Goal: Navigation & Orientation: Find specific page/section

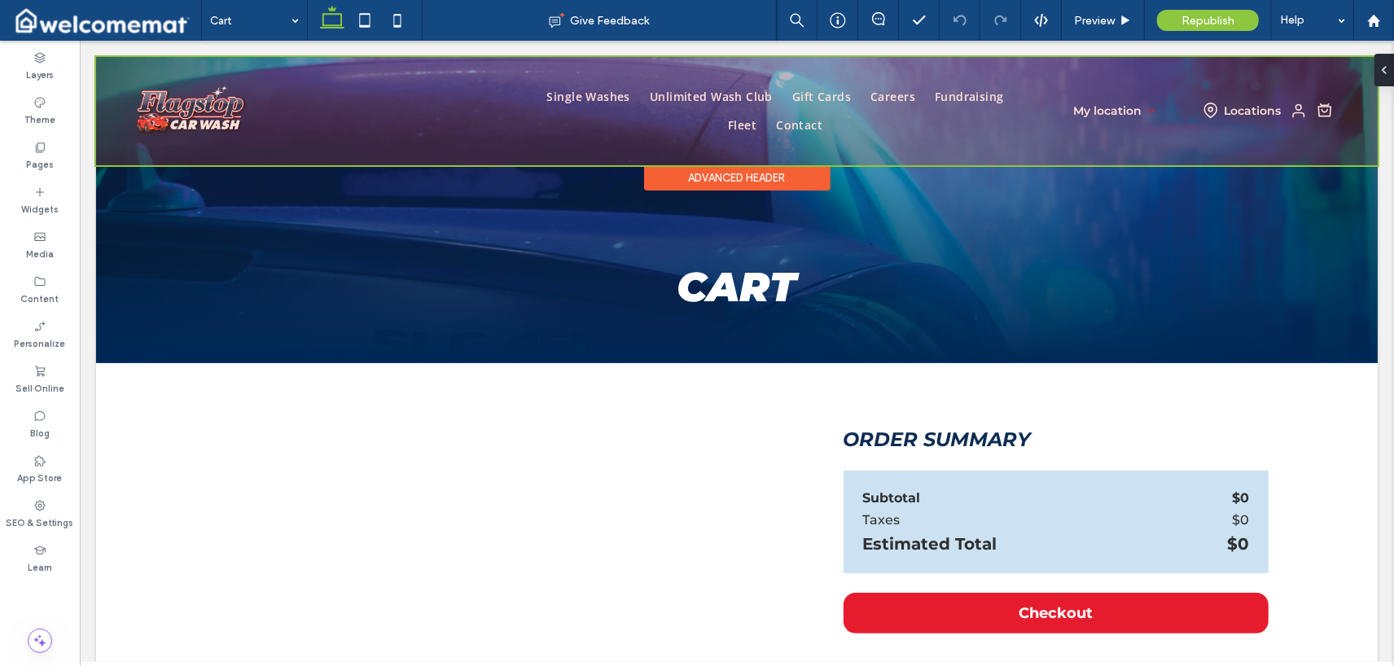
click at [558, 97] on div at bounding box center [736, 110] width 1282 height 108
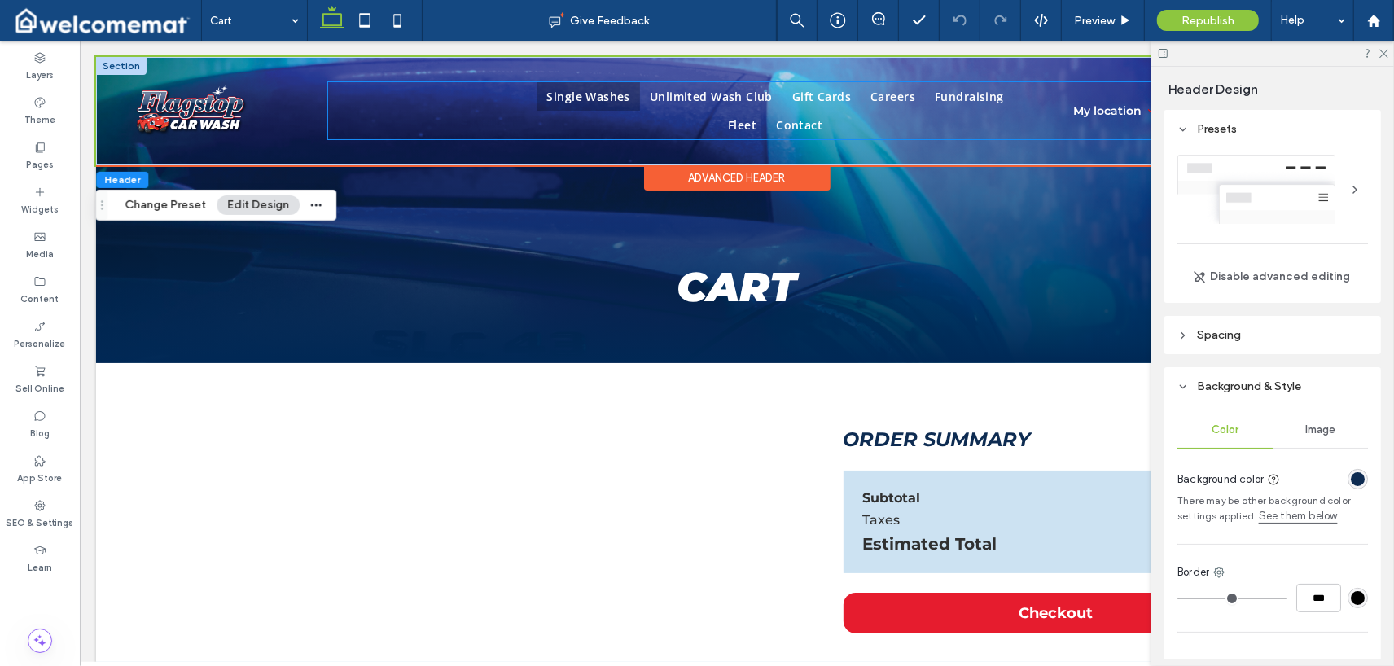
click at [560, 97] on span "Single Washes" at bounding box center [587, 95] width 83 height 15
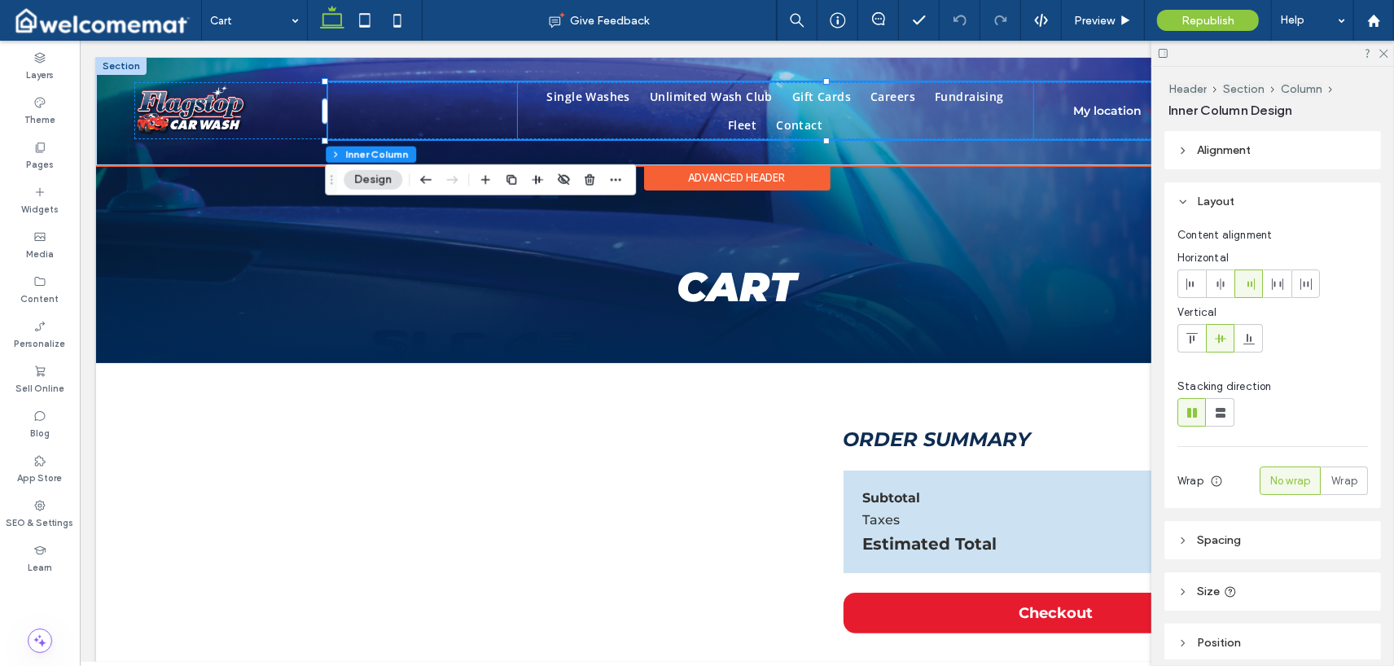
click at [664, 117] on ul "Single Washes Unlimited Wash Club Gift Cards Careers Fundraising Fleet Contact" at bounding box center [775, 109] width 516 height 57
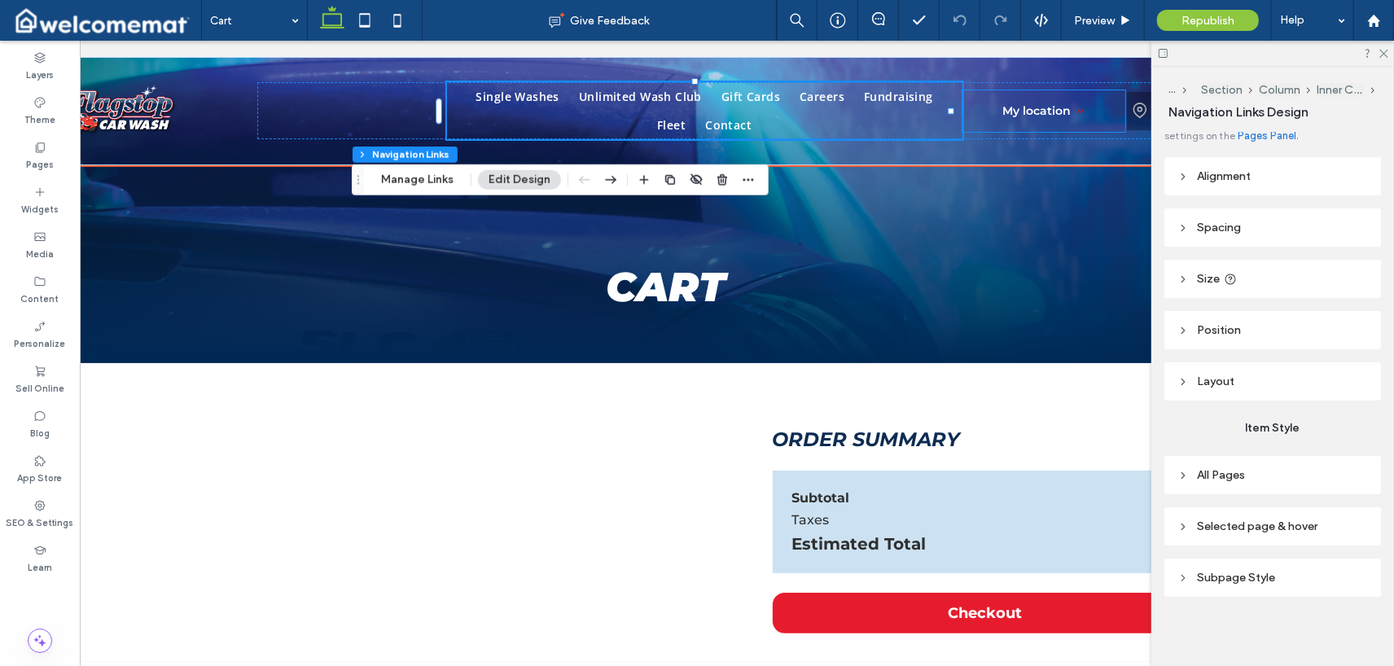
scroll to position [0, 163]
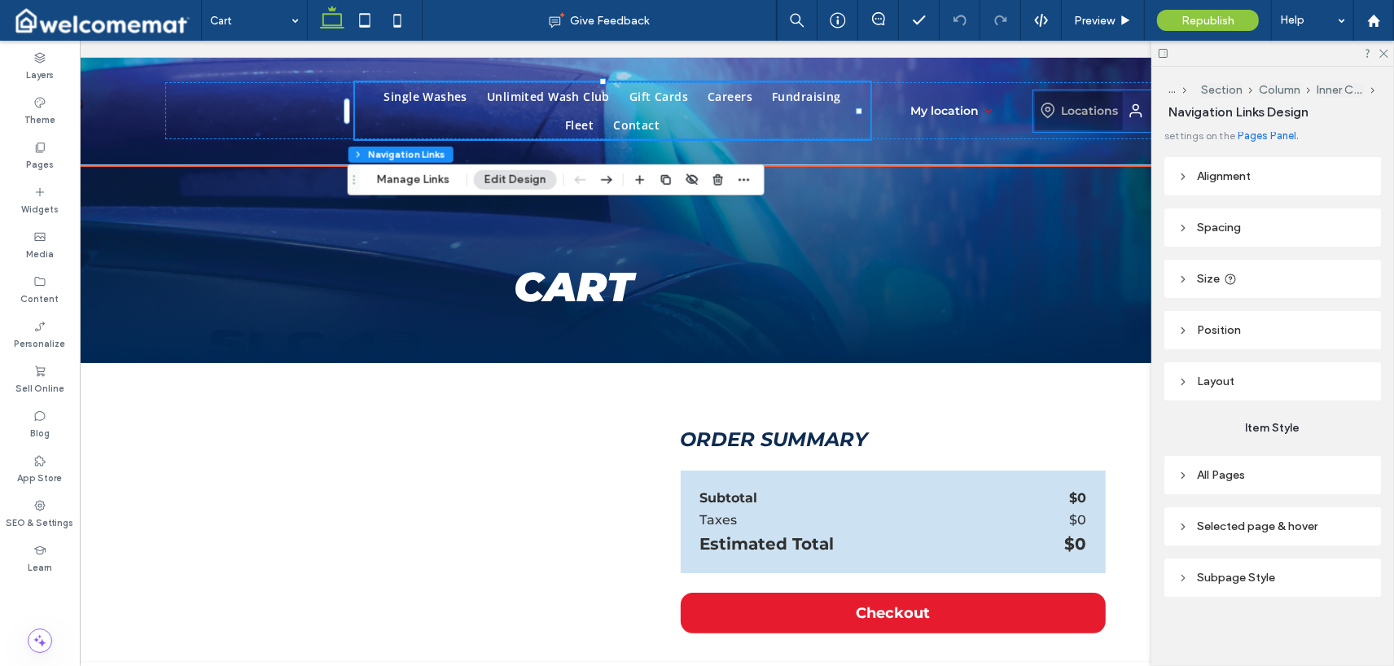
click at [829, 111] on p "Locations" at bounding box center [1090, 110] width 57 height 15
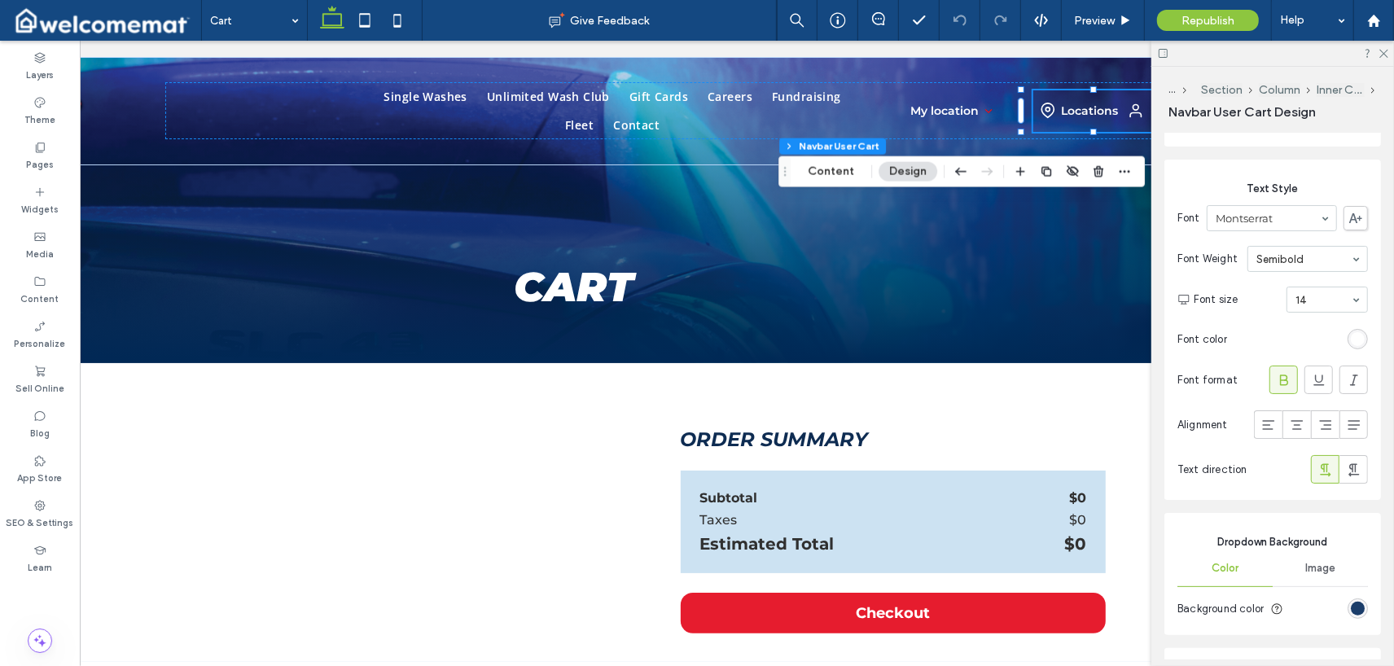
scroll to position [81, 0]
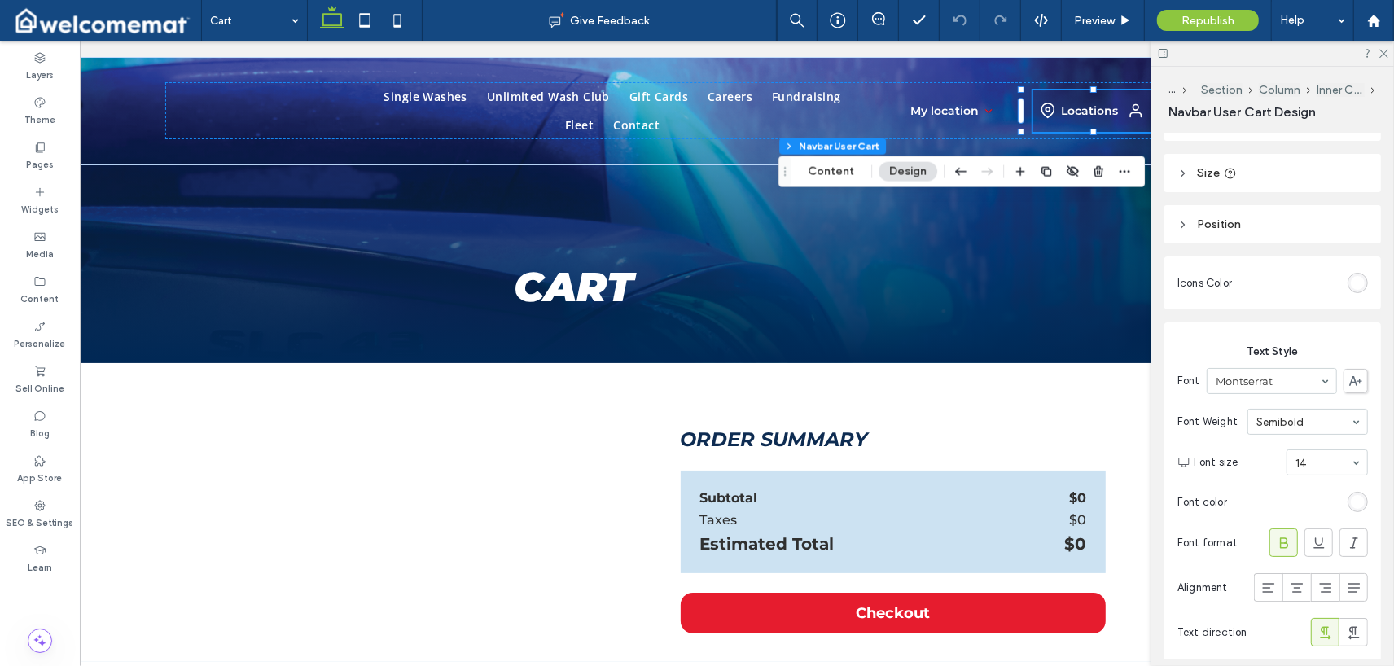
click at [829, 168] on header "Size" at bounding box center [1273, 173] width 217 height 38
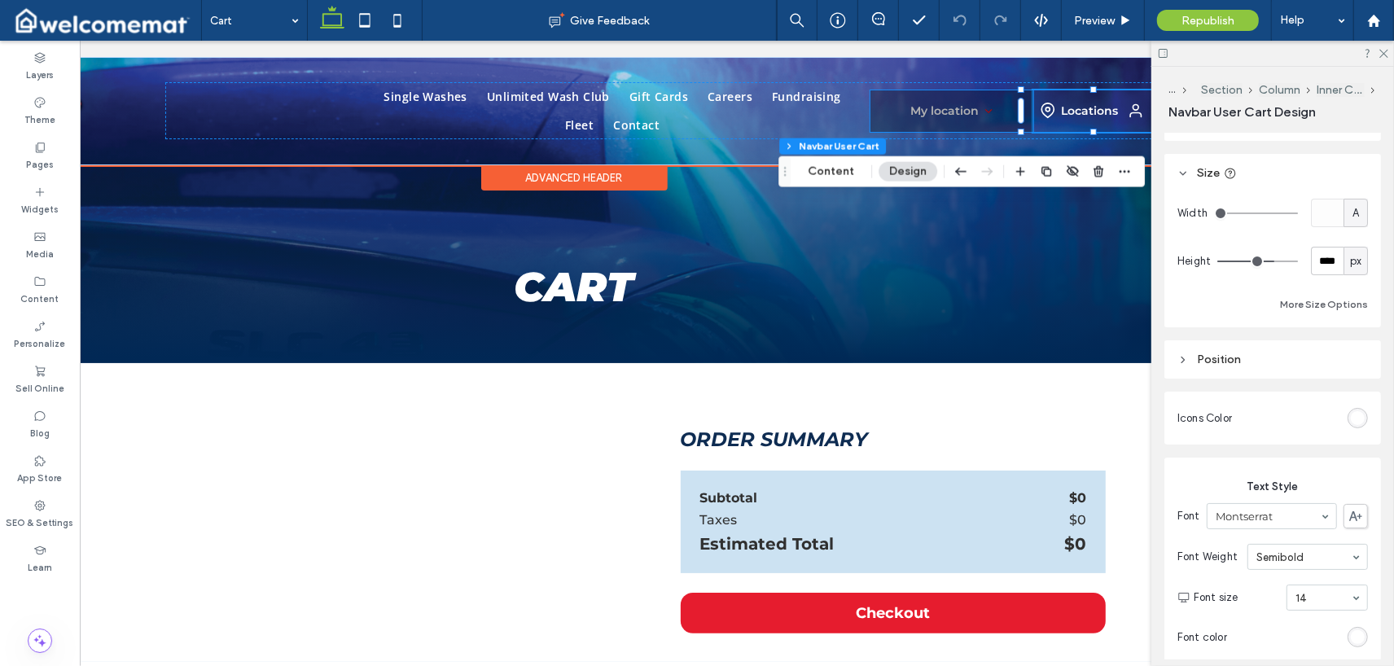
click at [829, 122] on div "My location" at bounding box center [952, 111] width 163 height 42
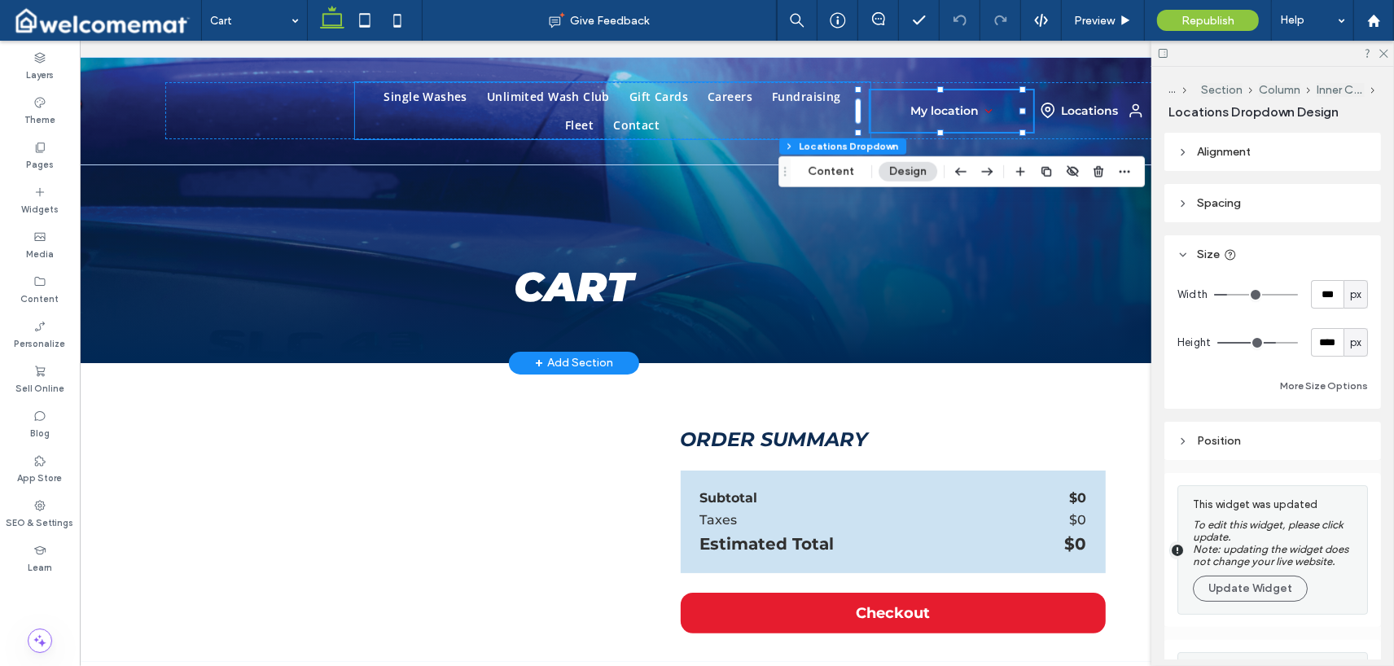
drag, startPoint x: 757, startPoint y: 118, endPoint x: 871, endPoint y: 181, distance: 130.8
click at [757, 118] on ul "Single Washes Unlimited Wash Club Gift Cards Careers Fundraising Fleet Contact" at bounding box center [614, 109] width 516 height 57
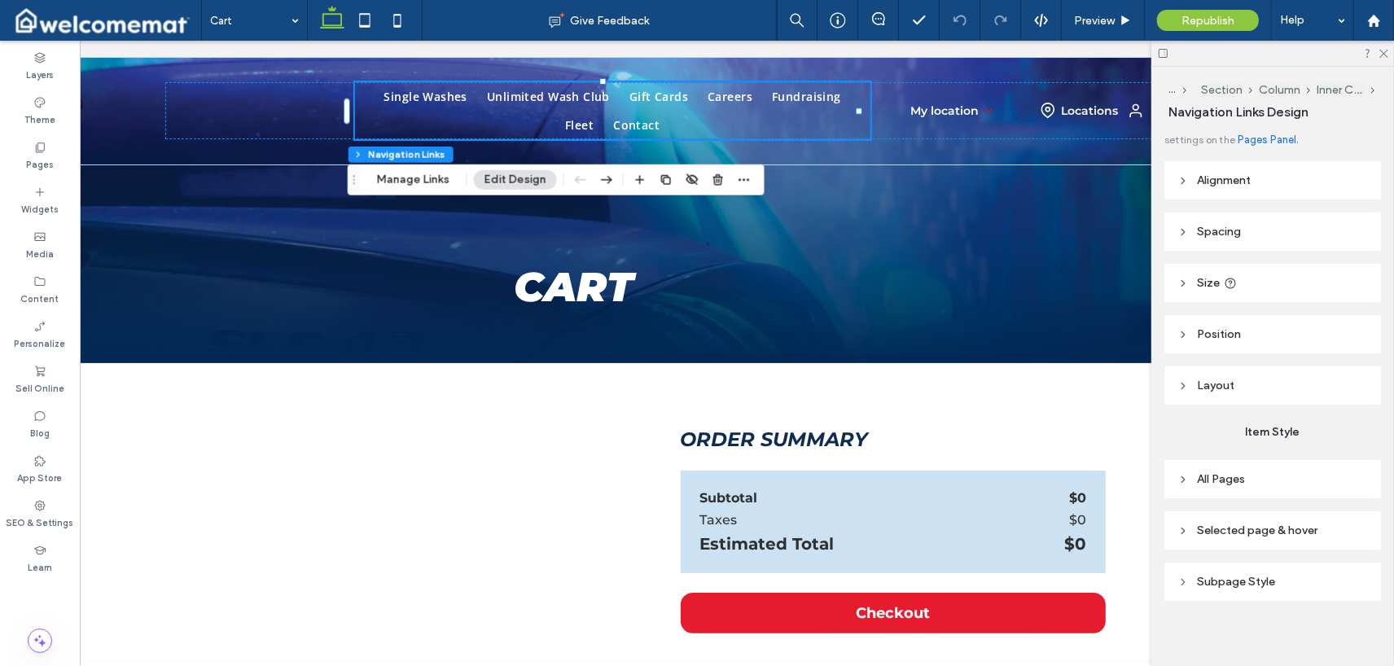
scroll to position [20, 0]
click at [829, 274] on header "Size" at bounding box center [1273, 279] width 217 height 38
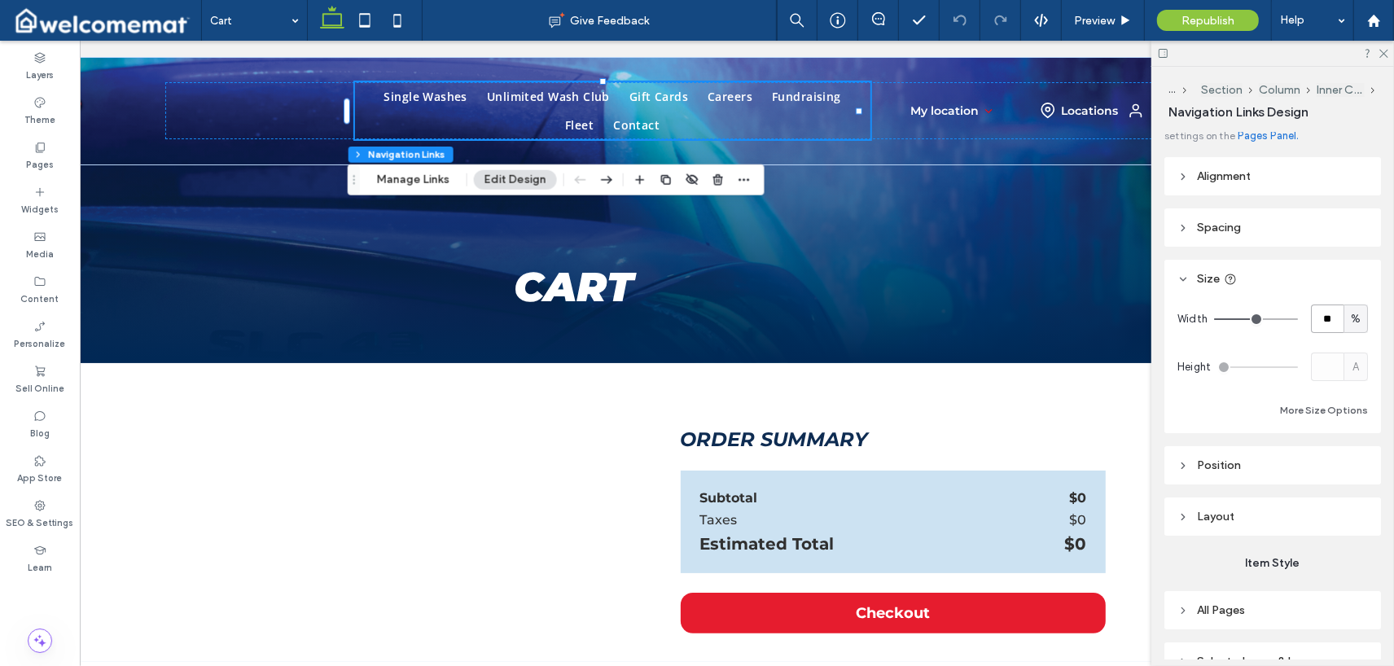
click at [829, 318] on input "**" at bounding box center [1327, 319] width 33 height 29
type input "***"
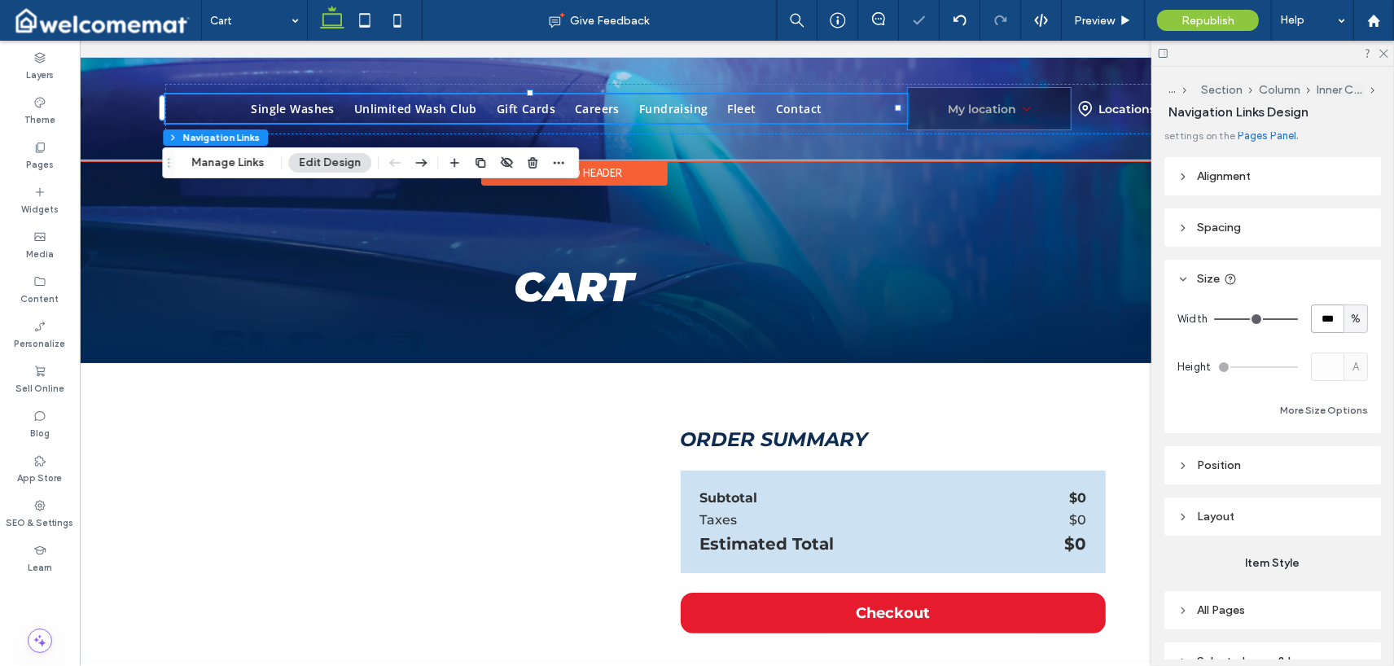
click at [829, 112] on div "My location" at bounding box center [990, 108] width 83 height 15
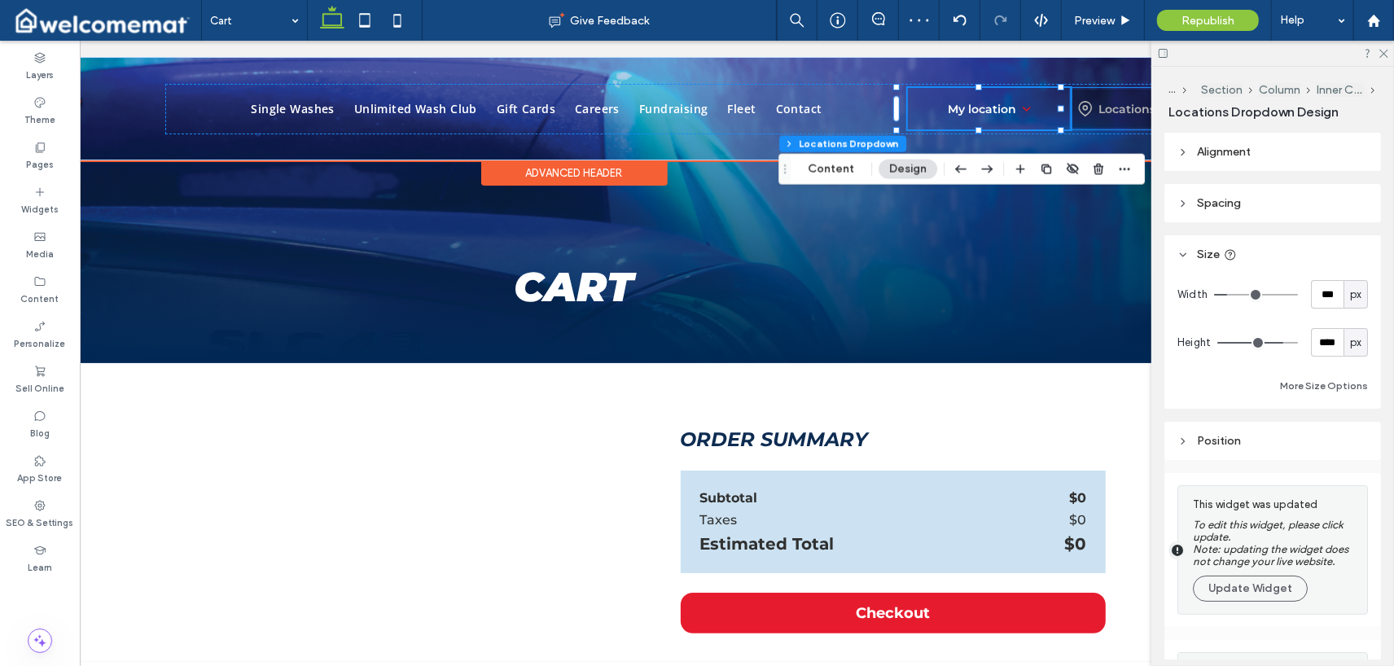
click at [829, 112] on icon at bounding box center [1086, 108] width 16 height 16
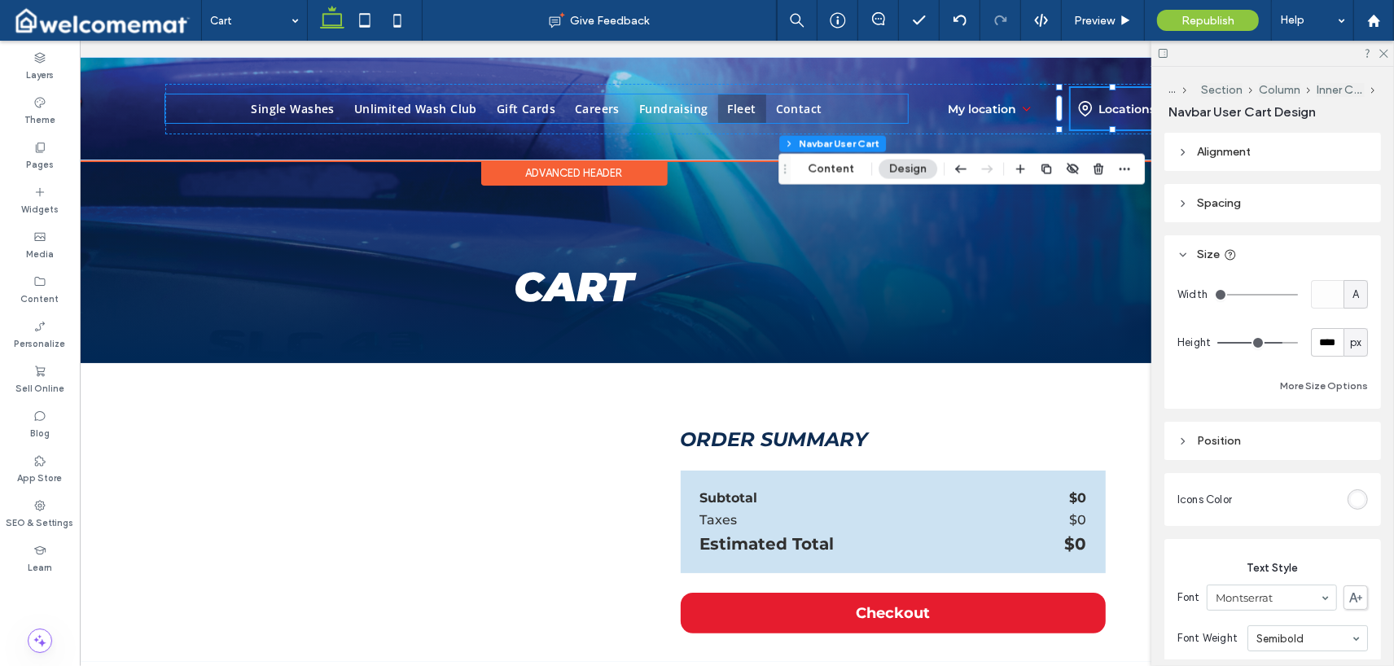
scroll to position [0, 0]
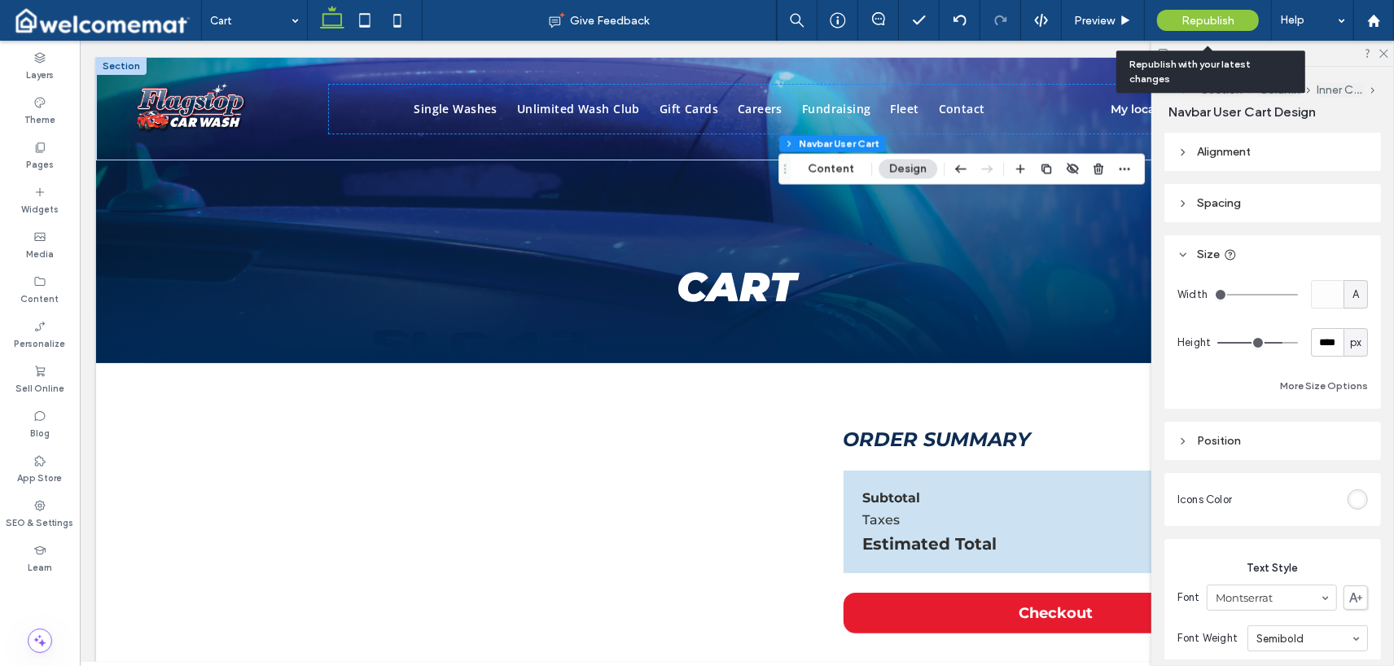
click at [829, 23] on span "Republish" at bounding box center [1208, 21] width 53 height 14
